Goal: Information Seeking & Learning: Learn about a topic

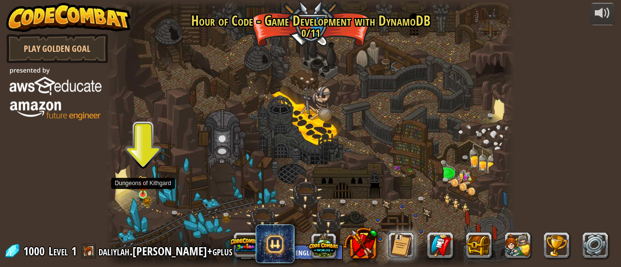
click at [145, 193] on img at bounding box center [142, 186] width 9 height 20
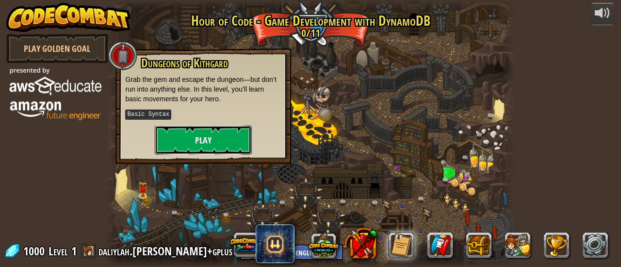
click at [240, 139] on button "Play" at bounding box center [203, 140] width 97 height 29
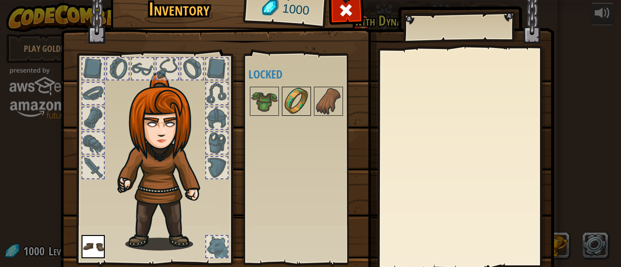
click at [297, 103] on img at bounding box center [296, 101] width 27 height 27
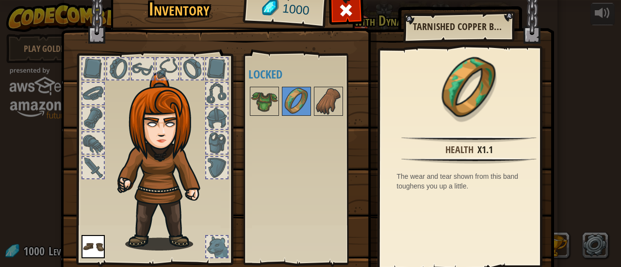
click at [319, 25] on img at bounding box center [308, 131] width 494 height 352
click at [94, 173] on div at bounding box center [93, 167] width 21 height 21
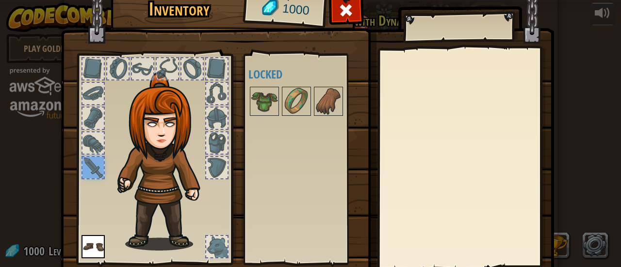
click at [207, 245] on div at bounding box center [216, 246] width 21 height 21
click at [209, 246] on div at bounding box center [216, 246] width 21 height 21
click at [212, 157] on div at bounding box center [216, 167] width 21 height 21
click at [349, 1] on div at bounding box center [346, 13] width 31 height 31
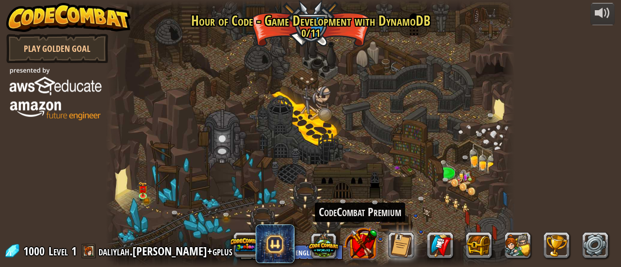
click at [355, 242] on button at bounding box center [360, 243] width 34 height 34
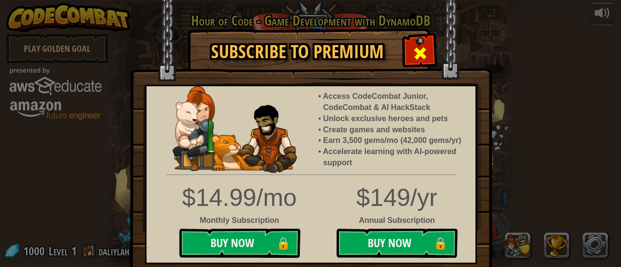
click at [416, 53] on span at bounding box center [421, 54] width 16 height 16
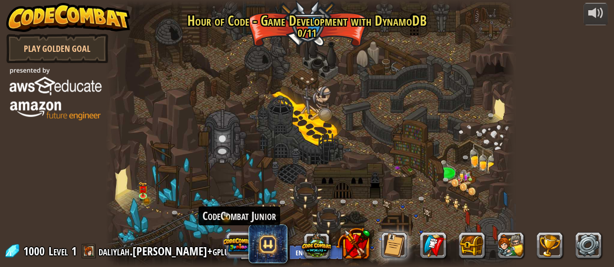
click at [246, 235] on button at bounding box center [239, 245] width 30 height 30
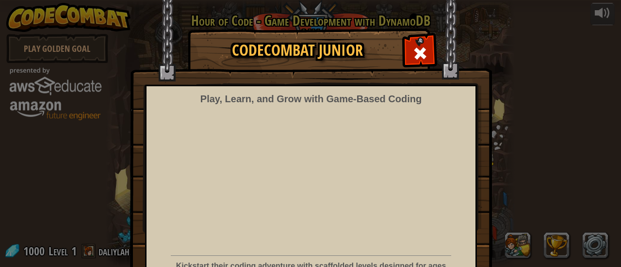
drag, startPoint x: 247, startPoint y: 235, endPoint x: 326, endPoint y: 13, distance: 236.1
click at [326, 13] on img at bounding box center [311, 141] width 362 height 283
click at [413, 51] on span at bounding box center [421, 54] width 16 height 16
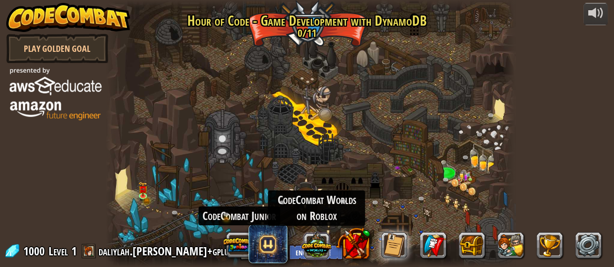
click at [314, 241] on button at bounding box center [316, 245] width 30 height 30
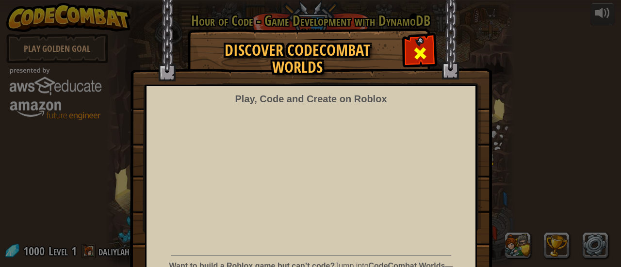
click at [423, 46] on div at bounding box center [420, 52] width 31 height 31
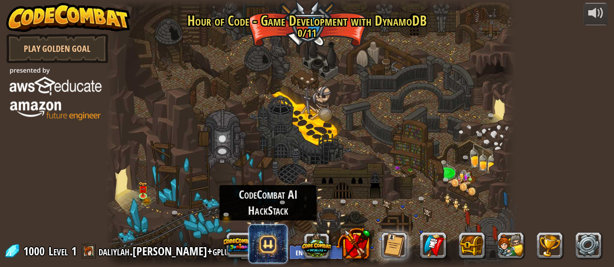
click at [268, 234] on span at bounding box center [268, 244] width 39 height 39
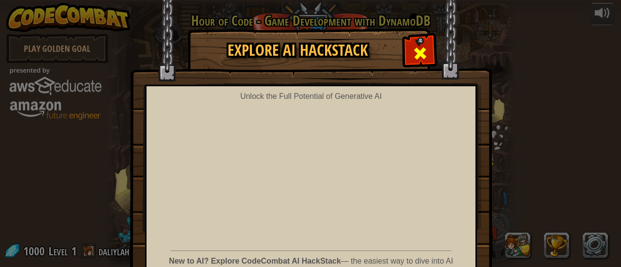
click at [413, 47] on span at bounding box center [421, 54] width 16 height 16
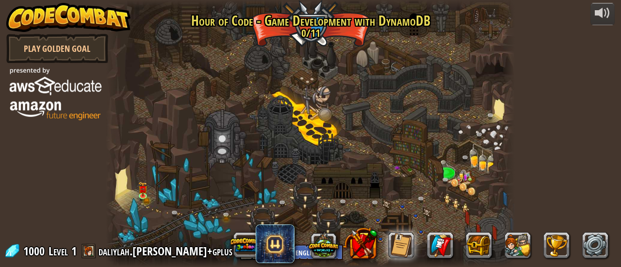
click at [413, 47] on div at bounding box center [310, 133] width 409 height 267
